Goal: Book appointment/travel/reservation

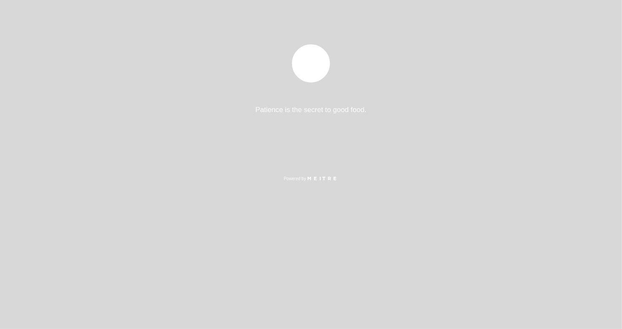
select select "es"
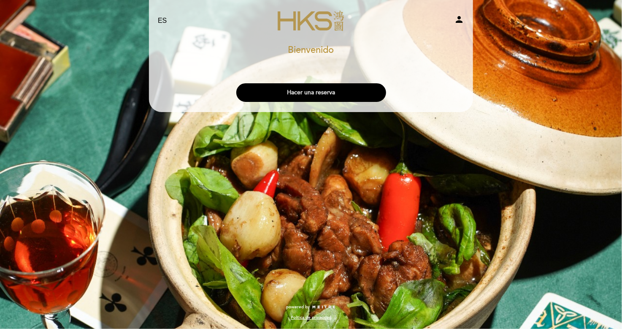
click at [339, 95] on button "Hacer una reserva" at bounding box center [311, 92] width 150 height 19
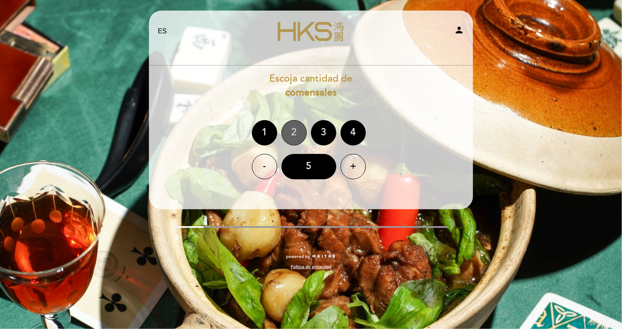
click at [296, 136] on div "2" at bounding box center [294, 132] width 25 height 25
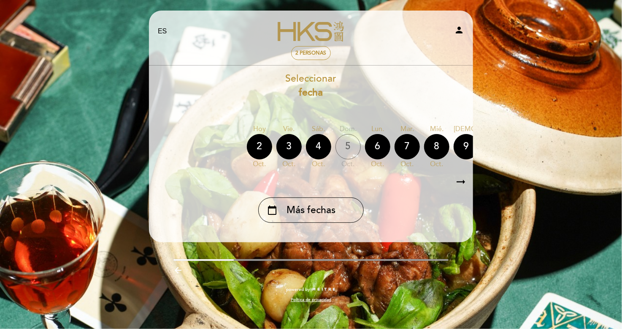
click at [462, 184] on icon "arrow_right_alt" at bounding box center [461, 182] width 13 height 18
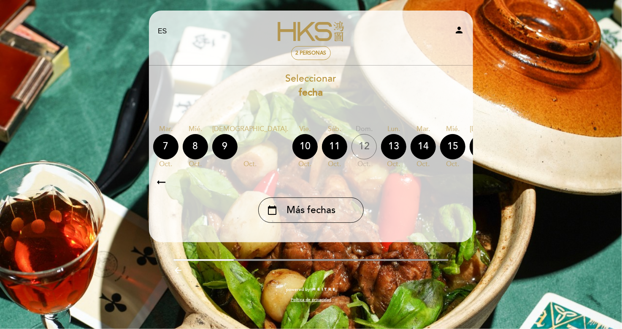
click at [462, 183] on icon "arrow_right_alt" at bounding box center [461, 182] width 13 height 18
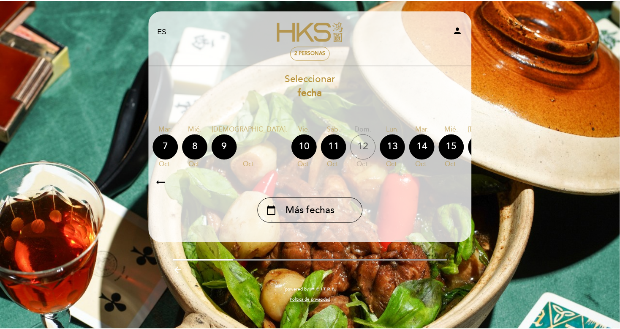
scroll to position [0, 246]
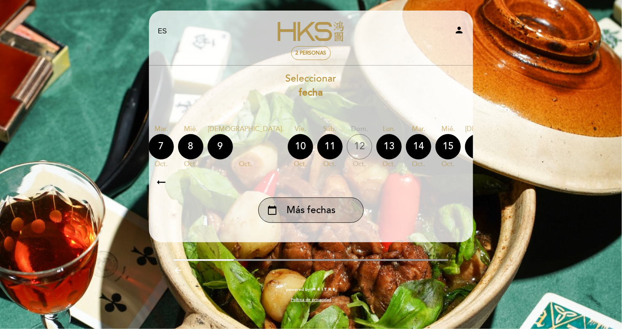
click at [324, 213] on span "Más fechas" at bounding box center [311, 210] width 49 height 14
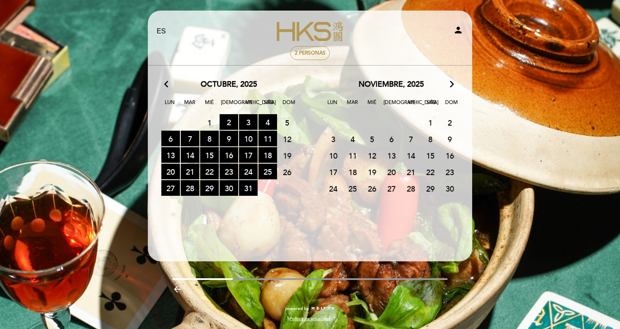
click at [372, 136] on span "5" at bounding box center [372, 139] width 19 height 16
click at [372, 138] on span "5" at bounding box center [372, 139] width 19 height 16
click at [373, 140] on span "5" at bounding box center [372, 139] width 19 height 16
click at [373, 141] on span "5" at bounding box center [372, 139] width 19 height 16
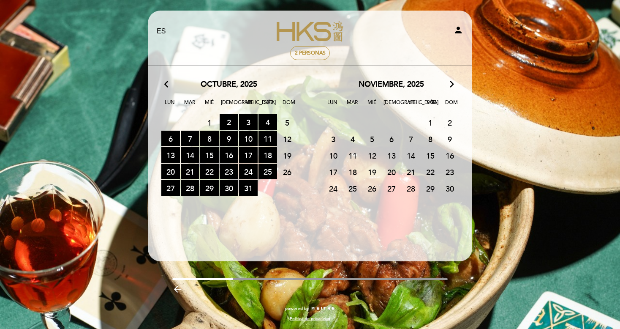
click at [371, 140] on span "5" at bounding box center [372, 139] width 19 height 16
click at [377, 166] on span "19" at bounding box center [372, 172] width 19 height 16
drag, startPoint x: 401, startPoint y: 149, endPoint x: 416, endPoint y: 139, distance: 18.4
click at [408, 145] on div "noviembre, 2025 arrow_forward_ios Lun Mar [PERSON_NAME] Vie Sáb Dom 27 RESERVAS…" at bounding box center [391, 137] width 163 height 117
click at [433, 128] on span "1" at bounding box center [430, 122] width 19 height 16
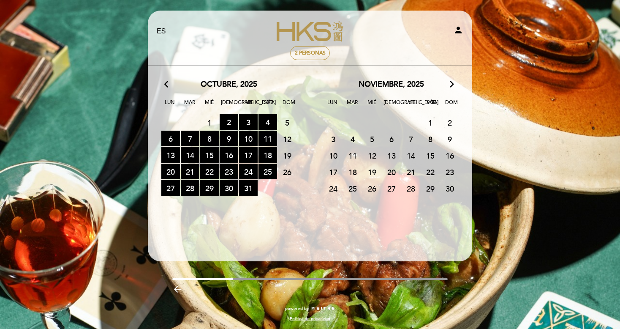
click at [169, 81] on icon "arrow_back_ios" at bounding box center [168, 84] width 8 height 11
click at [166, 85] on icon "arrow_back_ios" at bounding box center [168, 84] width 8 height 11
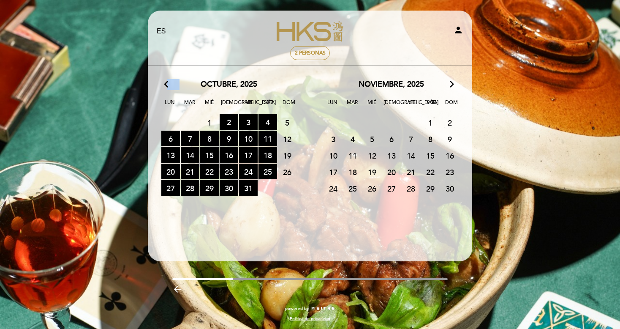
click at [166, 85] on icon "arrow_back_ios" at bounding box center [168, 84] width 8 height 11
click at [165, 85] on icon "arrow_back_ios" at bounding box center [168, 84] width 8 height 11
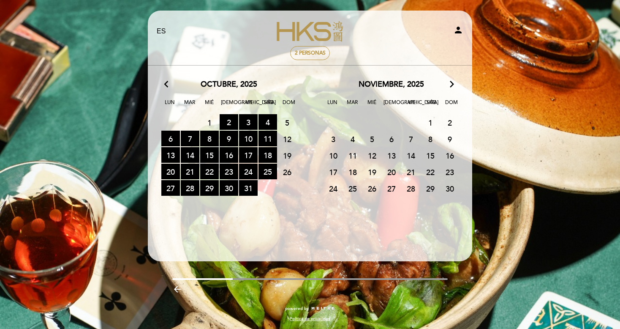
click at [452, 86] on icon "arrow_forward_ios" at bounding box center [452, 84] width 8 height 11
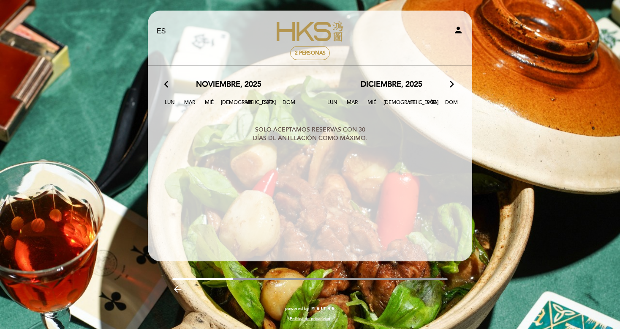
click at [164, 83] on icon "arrow_back_ios" at bounding box center [168, 84] width 8 height 11
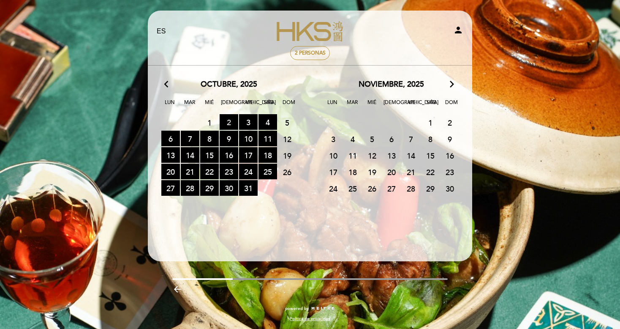
drag, startPoint x: 230, startPoint y: 121, endPoint x: 232, endPoint y: 125, distance: 5.1
click at [230, 121] on span "2 RESERVAS DISPONIBLES" at bounding box center [229, 122] width 19 height 16
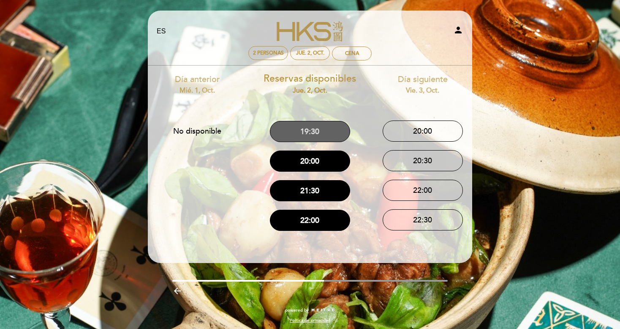
click at [321, 134] on button "19:30" at bounding box center [310, 131] width 80 height 21
